Goal: Task Accomplishment & Management: Manage account settings

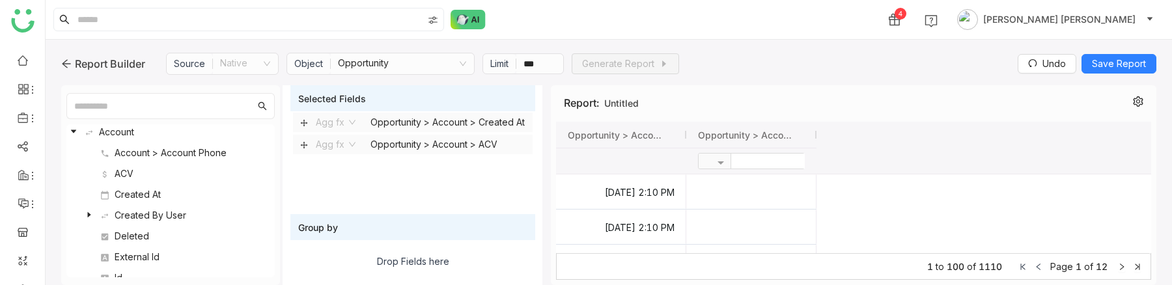
click at [67, 62] on icon at bounding box center [66, 64] width 10 height 10
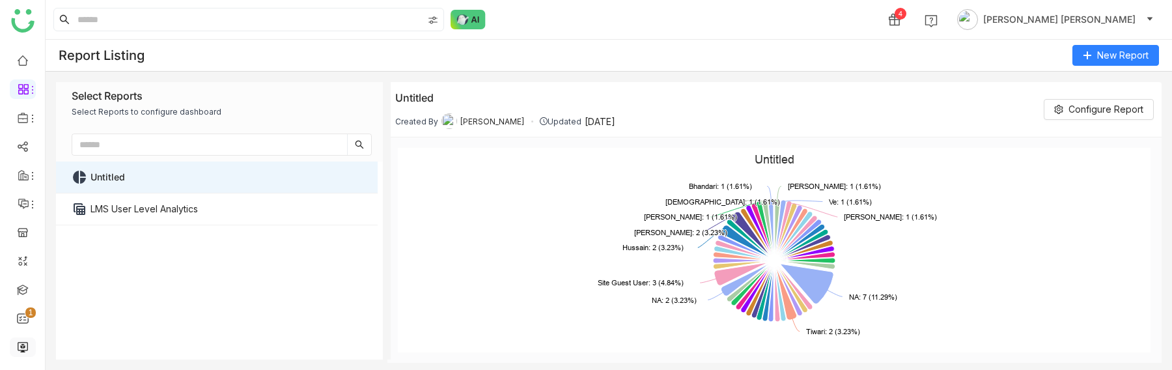
click at [23, 285] on link at bounding box center [23, 346] width 12 height 11
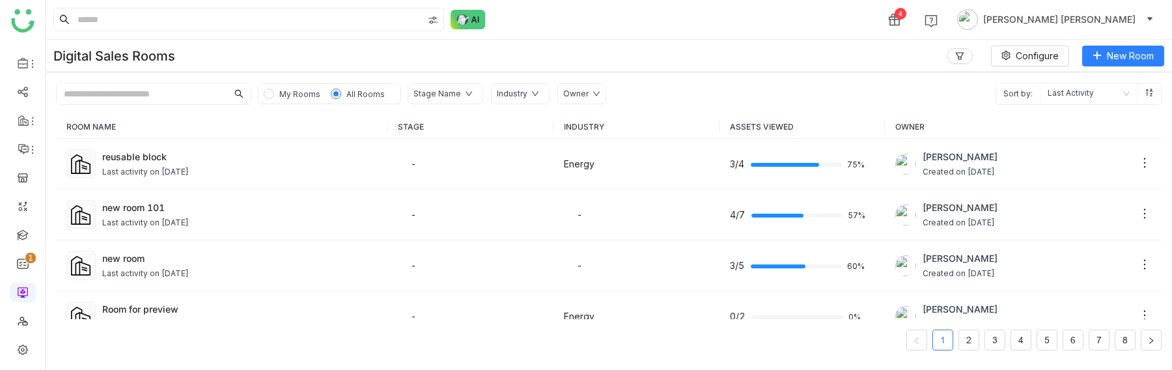
click at [571, 92] on div "Owner" at bounding box center [575, 94] width 25 height 12
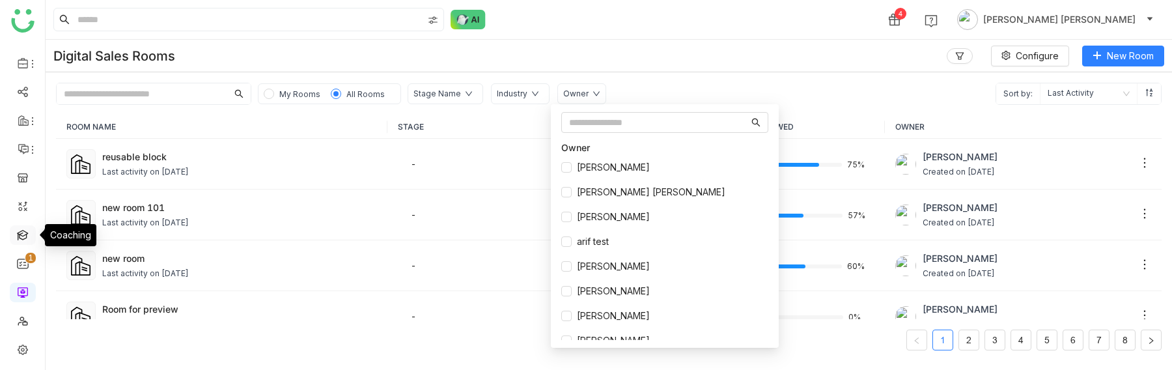
click at [22, 229] on link at bounding box center [23, 234] width 12 height 11
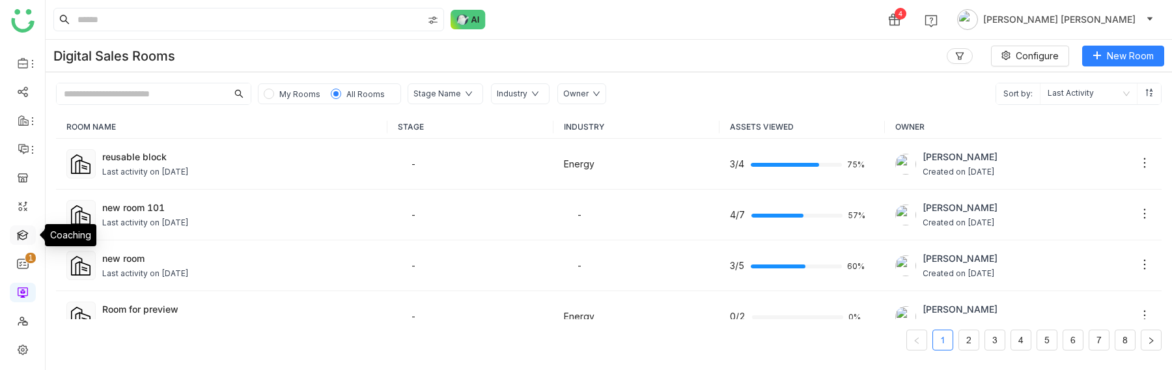
click at [22, 229] on link at bounding box center [23, 234] width 12 height 11
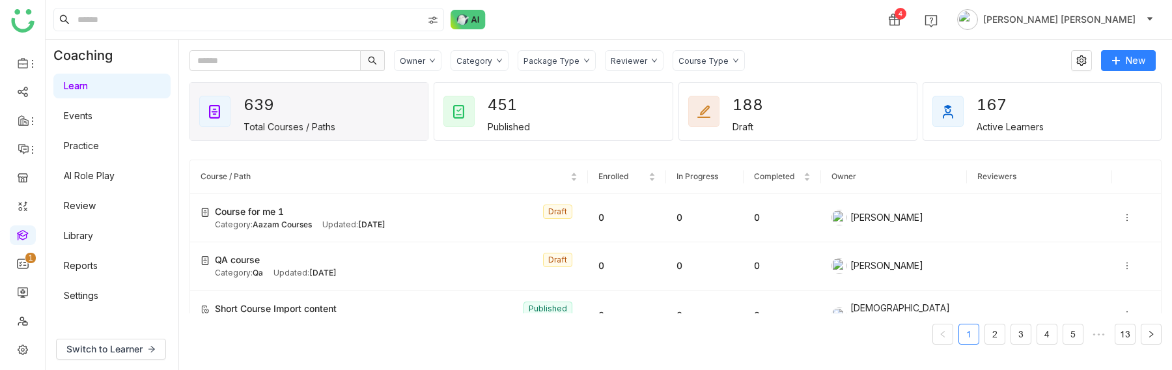
click at [419, 65] on div "Owner" at bounding box center [412, 61] width 25 height 10
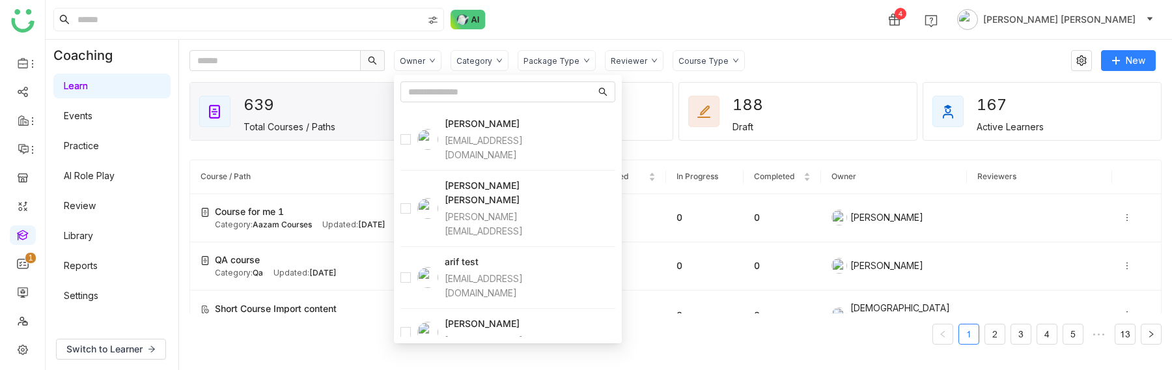
click at [302, 156] on gtmb-course-listing "Course / Path Enrolled In Progress Completed Owner Reviewers Course for me 1 Dr…" at bounding box center [676, 252] width 972 height 216
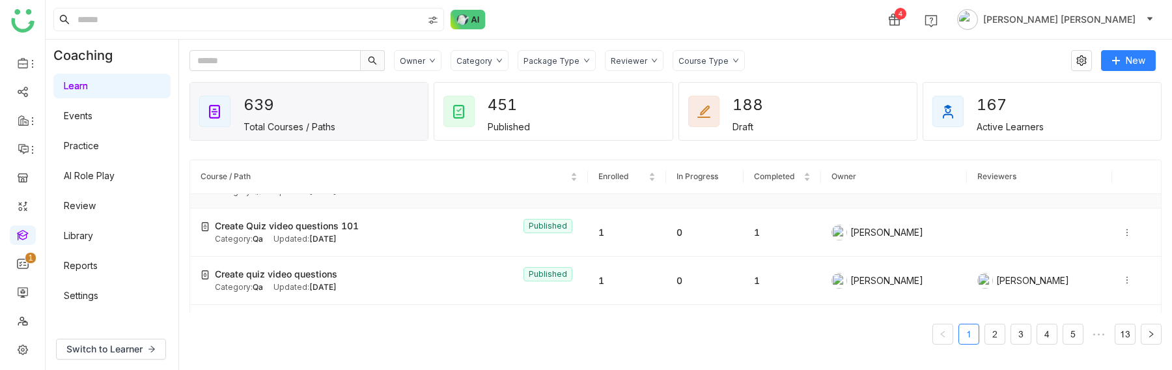
scroll to position [2104, 0]
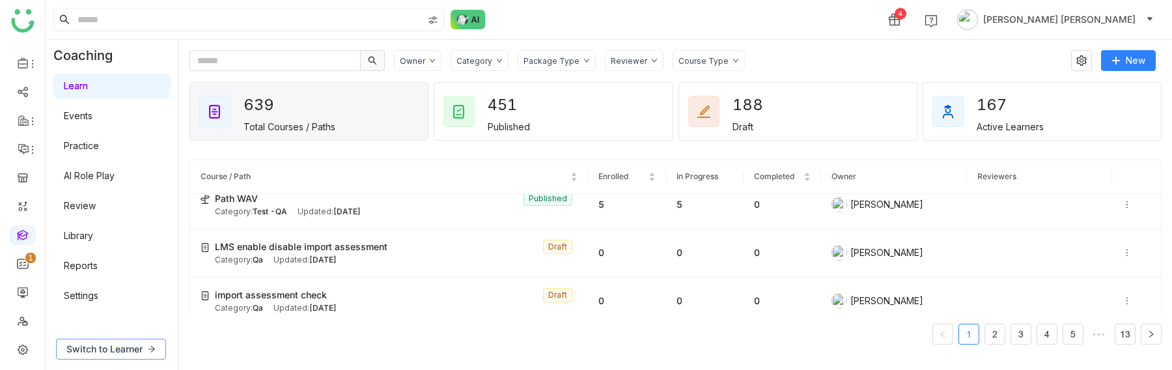
click at [126, 285] on button "Switch to Learner" at bounding box center [111, 349] width 110 height 21
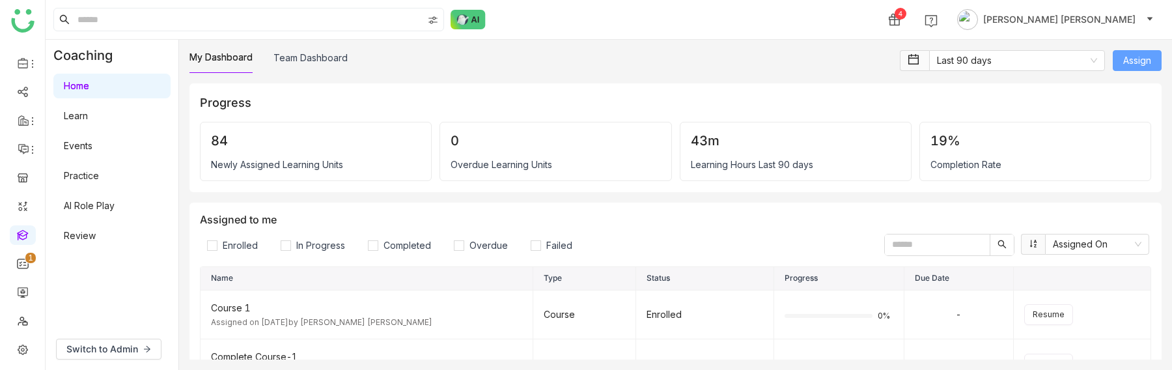
click at [1128, 66] on span "Assign" at bounding box center [1138, 60] width 28 height 14
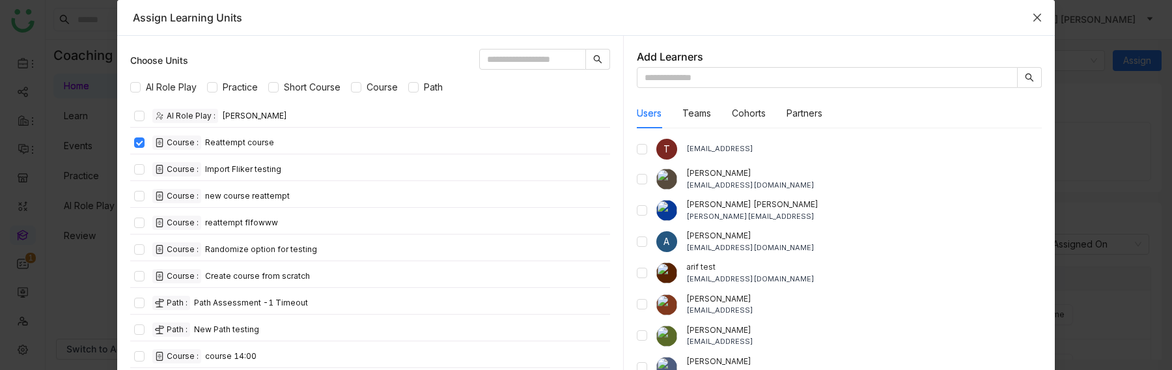
click at [1040, 12] on icon "Close" at bounding box center [1037, 17] width 10 height 10
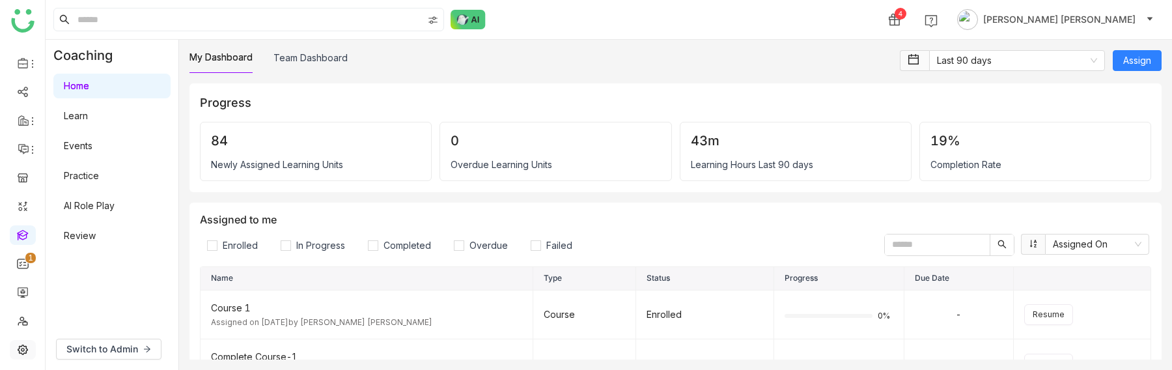
click at [26, 285] on link at bounding box center [23, 348] width 12 height 11
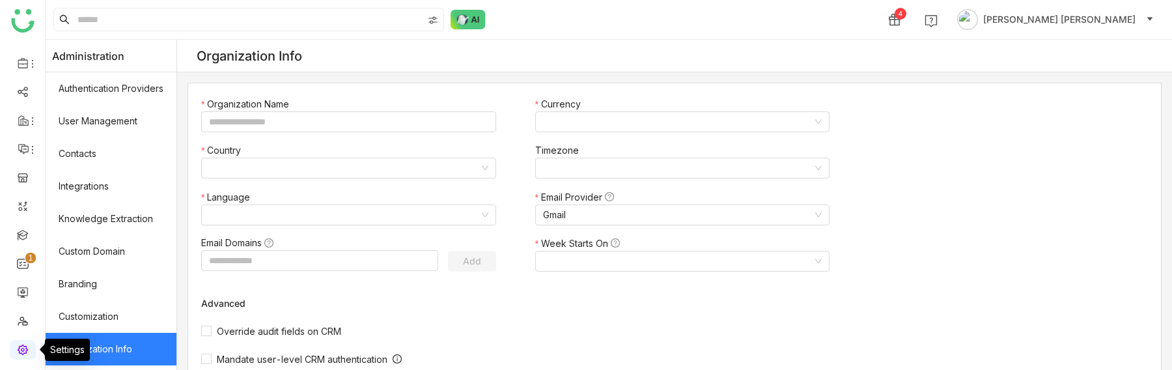
type input "*******"
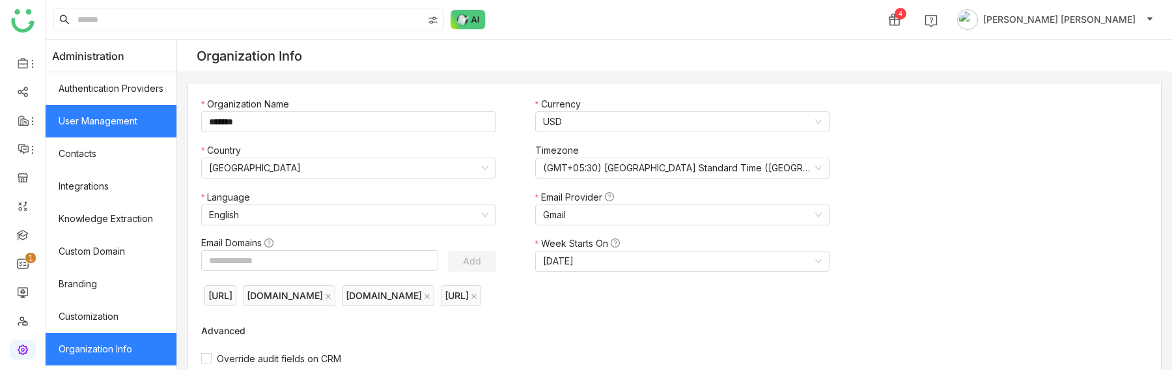
click at [116, 116] on link "User Management" at bounding box center [111, 121] width 131 height 33
click at [119, 125] on link "User Management" at bounding box center [111, 121] width 131 height 33
